Goal: Task Accomplishment & Management: Manage account settings

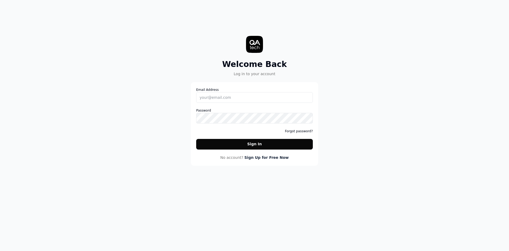
click at [257, 145] on button "Sign In" at bounding box center [254, 144] width 117 height 11
click at [203, 94] on input "Email Address" at bounding box center [254, 97] width 117 height 11
click at [208, 112] on label "Password" at bounding box center [254, 115] width 117 height 15
click at [259, 89] on label "Email Address" at bounding box center [254, 94] width 117 height 15
click at [259, 92] on input "Email Address" at bounding box center [254, 97] width 117 height 11
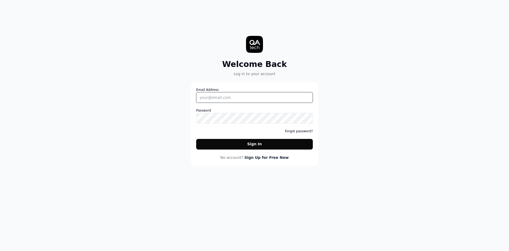
click at [246, 94] on input "Email Address" at bounding box center [254, 97] width 117 height 11
type input "[PERSON_NAME][EMAIL_ADDRESS][PERSON_NAME]"
drag, startPoint x: 314, startPoint y: 41, endPoint x: 335, endPoint y: 43, distance: 21.4
click at [314, 41] on div "Welcome Back Log in to your account Email Address [PERSON_NAME][EMAIL_ADDRESS][…" at bounding box center [254, 88] width 159 height 155
